Goal: Check status

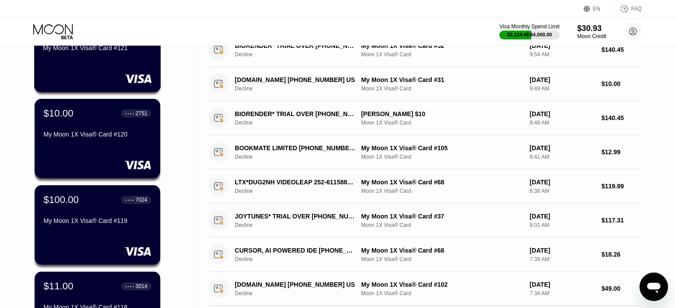
scroll to position [133, 0]
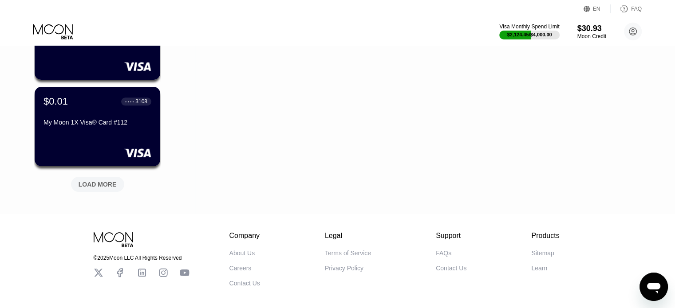
scroll to position [843, 0]
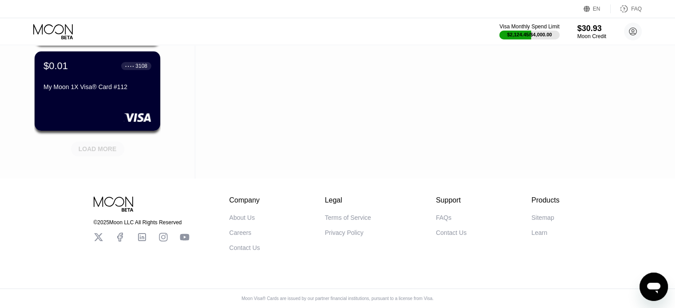
click at [103, 145] on div "LOAD MORE" at bounding box center [98, 149] width 38 height 8
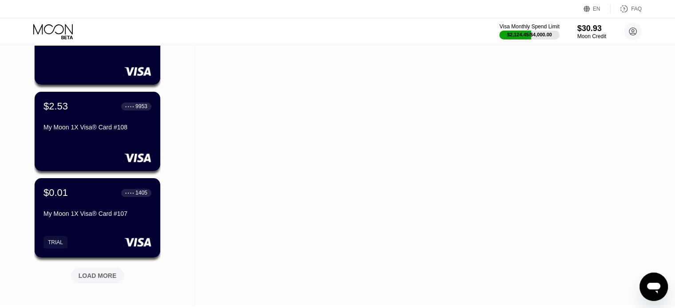
click at [93, 281] on div "LOAD MORE" at bounding box center [97, 275] width 53 height 15
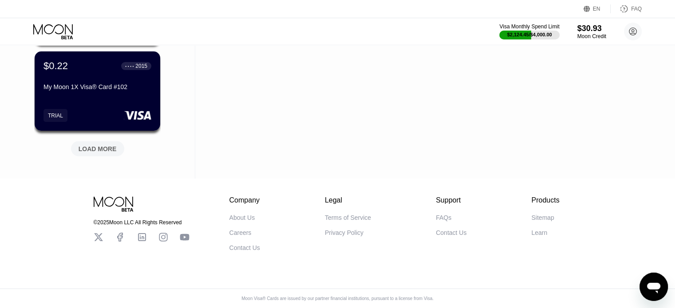
scroll to position [1710, 0]
click at [100, 145] on div "LOAD MORE" at bounding box center [98, 149] width 38 height 8
click at [111, 145] on div "LOAD MORE" at bounding box center [98, 149] width 38 height 8
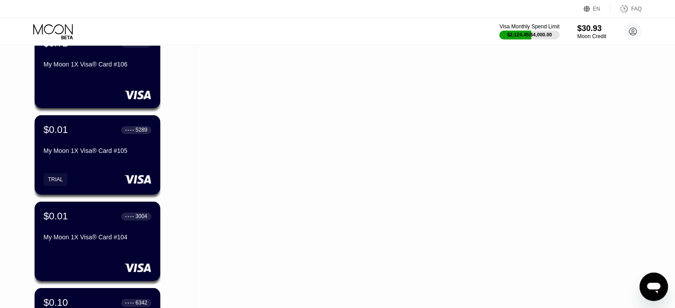
scroll to position [1199, 0]
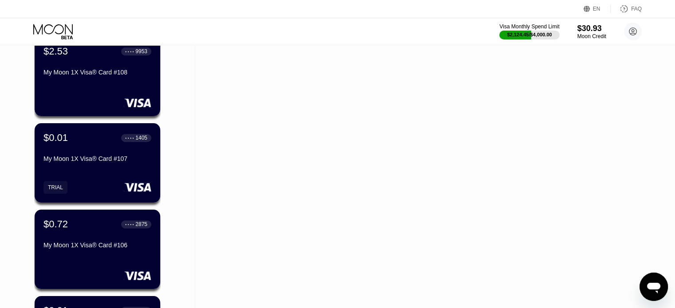
click at [628, 97] on div "Activity Export Transaction Detail Card or Product Detail Date & Time Amount BI…" at bounding box center [425, 197] width 460 height 2702
drag, startPoint x: 585, startPoint y: 150, endPoint x: 574, endPoint y: 160, distance: 15.1
click at [585, 150] on div "Activity Export Transaction Detail Card or Product Detail Date & Time Amount BI…" at bounding box center [425, 197] width 460 height 2702
drag, startPoint x: 291, startPoint y: 206, endPoint x: 621, endPoint y: 289, distance: 340.7
click at [291, 206] on div "Activity Export Transaction Detail Card or Product Detail Date & Time Amount BI…" at bounding box center [425, 197] width 460 height 2702
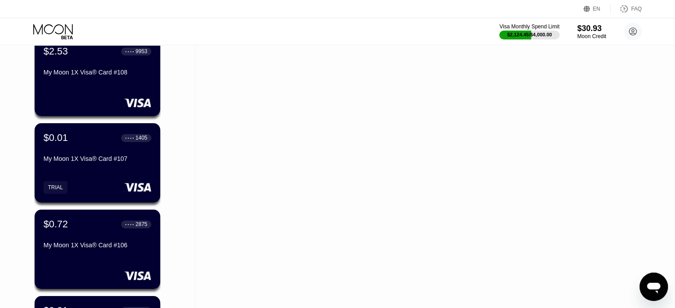
click at [173, 157] on div "Cards New Card Active $0.00 ● ● ● ● 2930 My Moon 1X Visa® Card #121 $10.00 ● ● …" at bounding box center [97, 197] width 195 height 2702
click at [612, 132] on div "Activity Export Transaction Detail Card or Product Detail Date & Time Amount BI…" at bounding box center [425, 197] width 460 height 2702
click at [0, 109] on div "Cards New Card Active $0.00 ● ● ● ● 2930 My Moon 1X Visa® Card #121 $10.00 ● ● …" at bounding box center [97, 197] width 195 height 2702
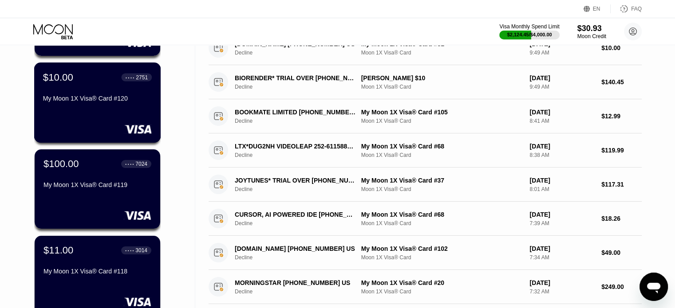
scroll to position [177, 0]
